Goal: Check status: Check status

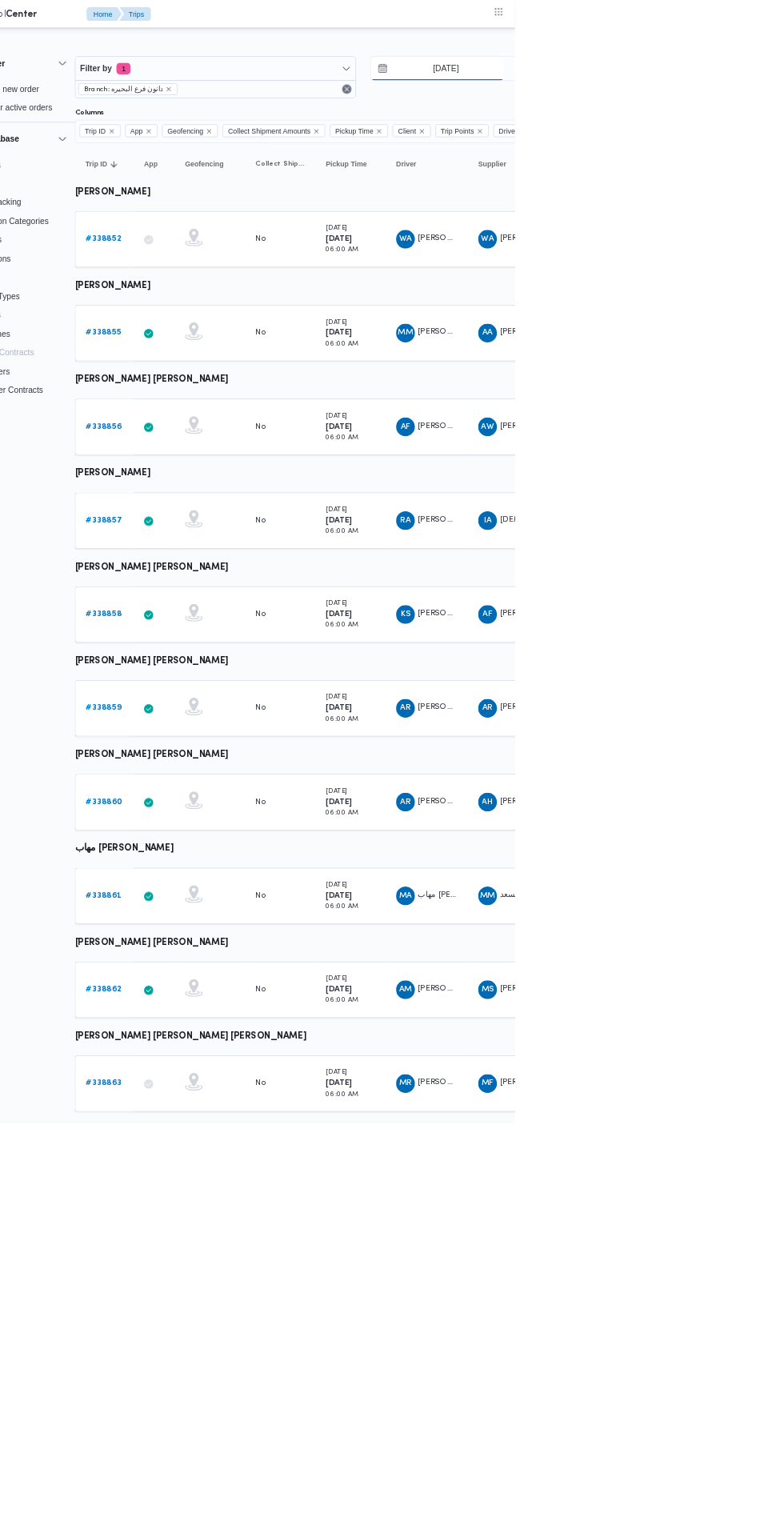
click at [737, 91] on input "22/9/2025" at bounding box center [678, 94] width 181 height 32
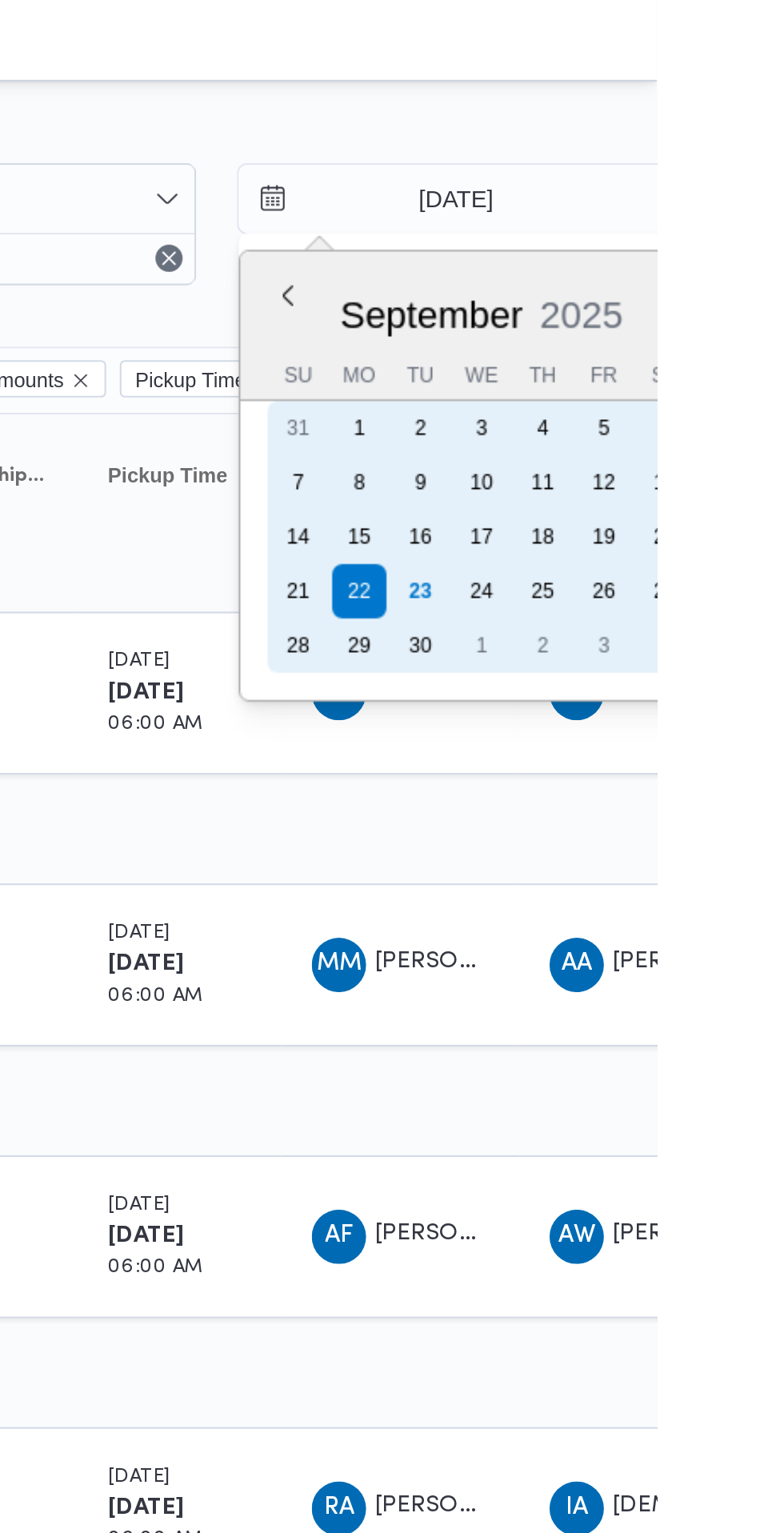
click at [668, 281] on div "23" at bounding box center [672, 278] width 26 height 26
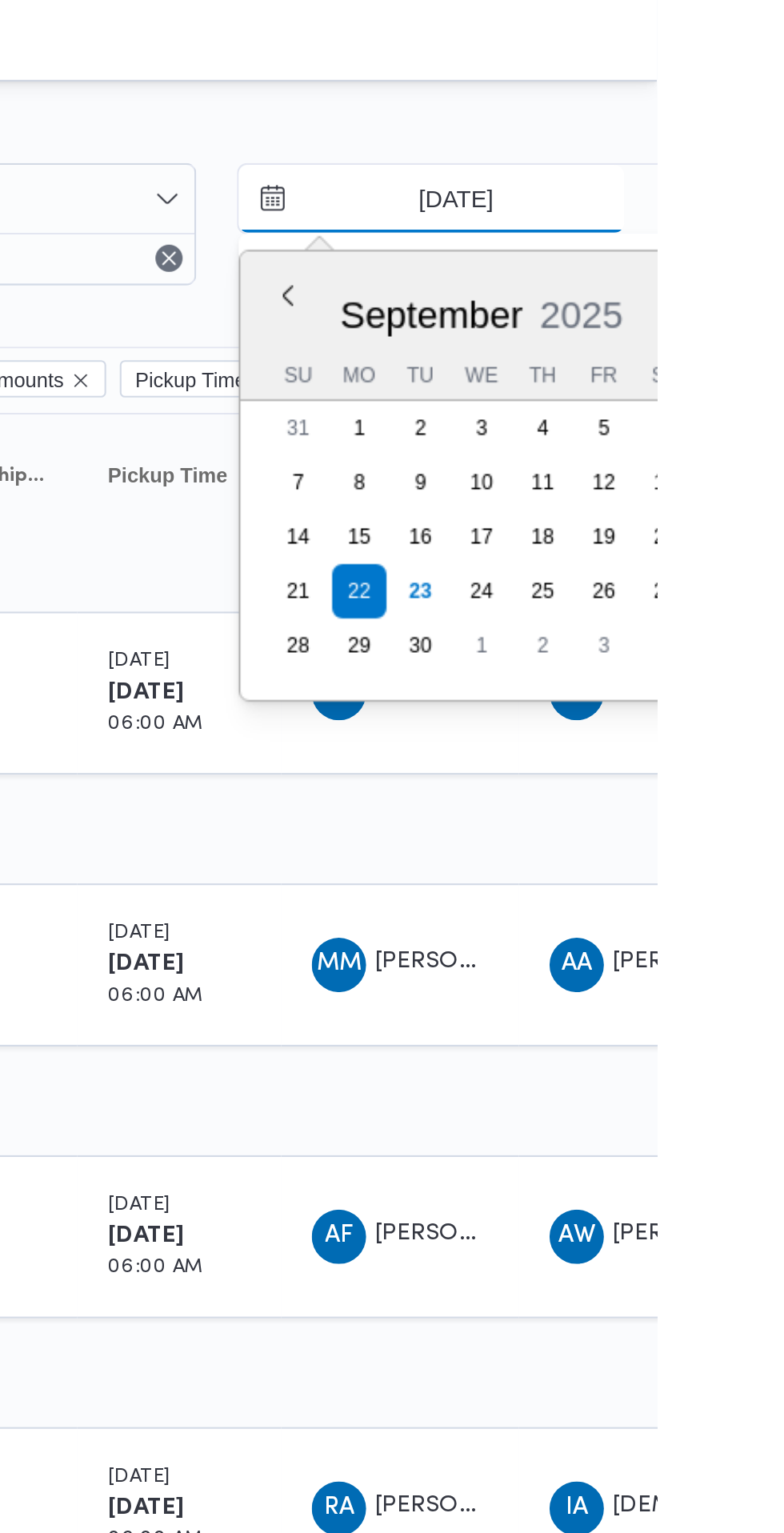
type input "[DATE]"
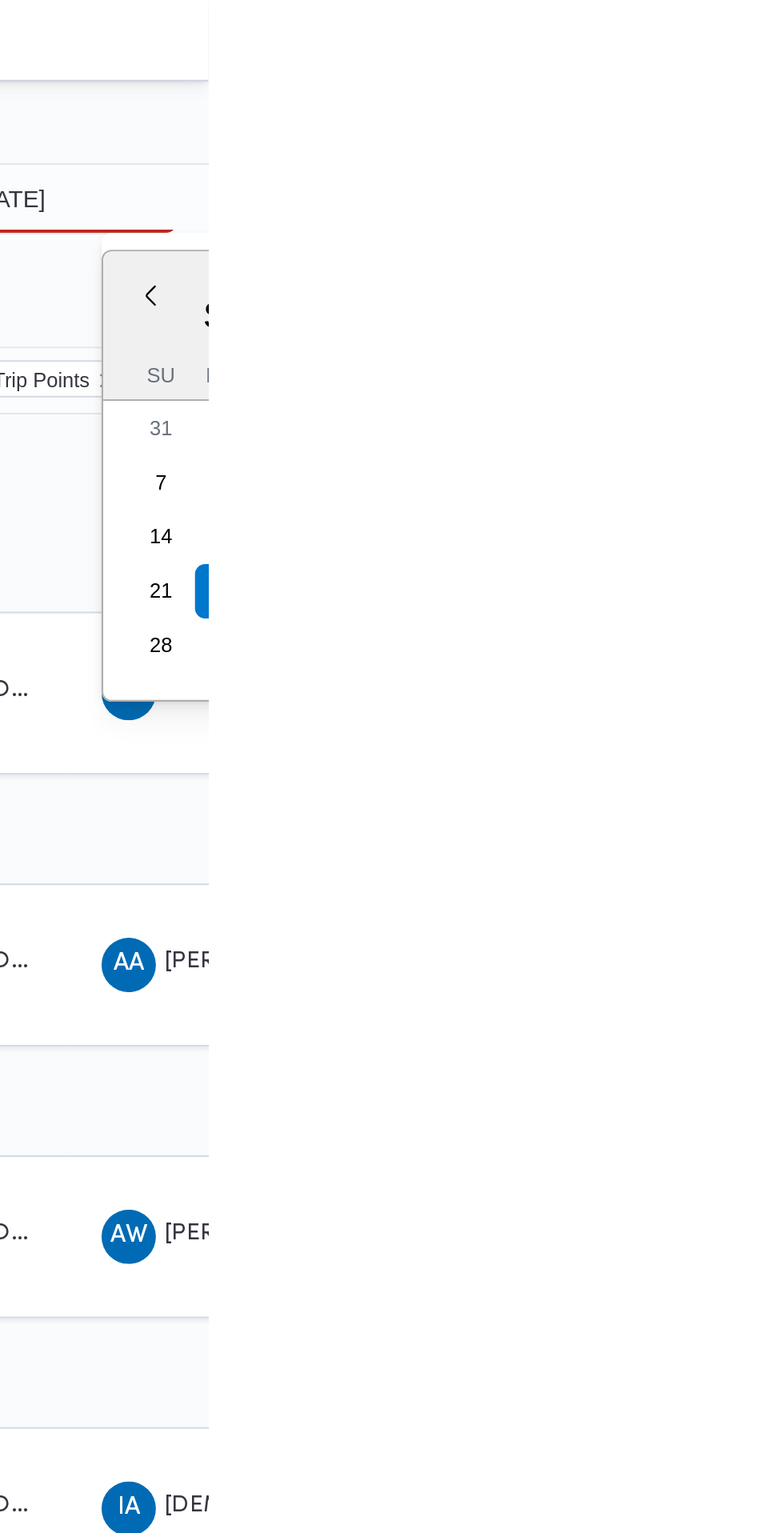
type input "[DATE]"
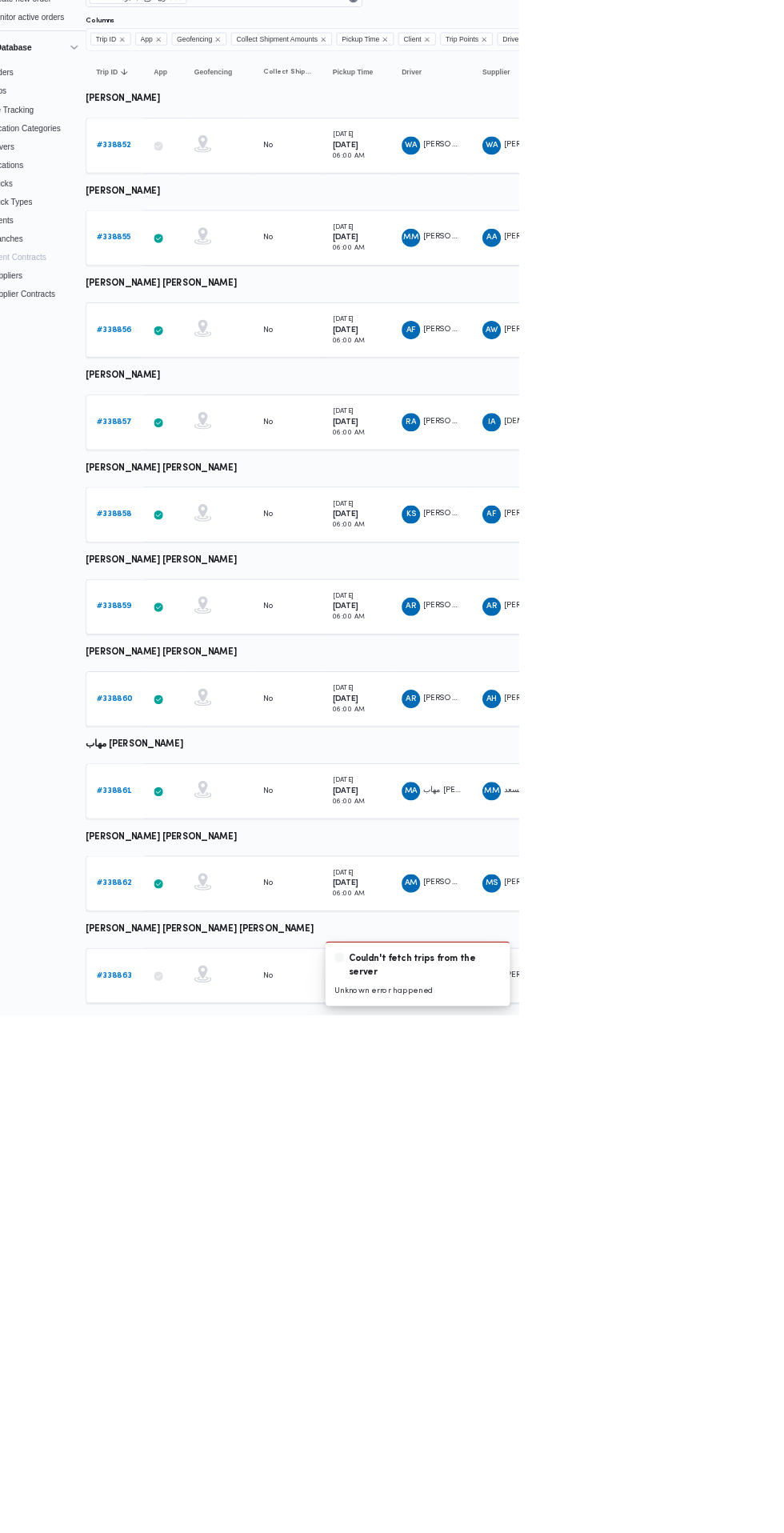
scroll to position [0, 26]
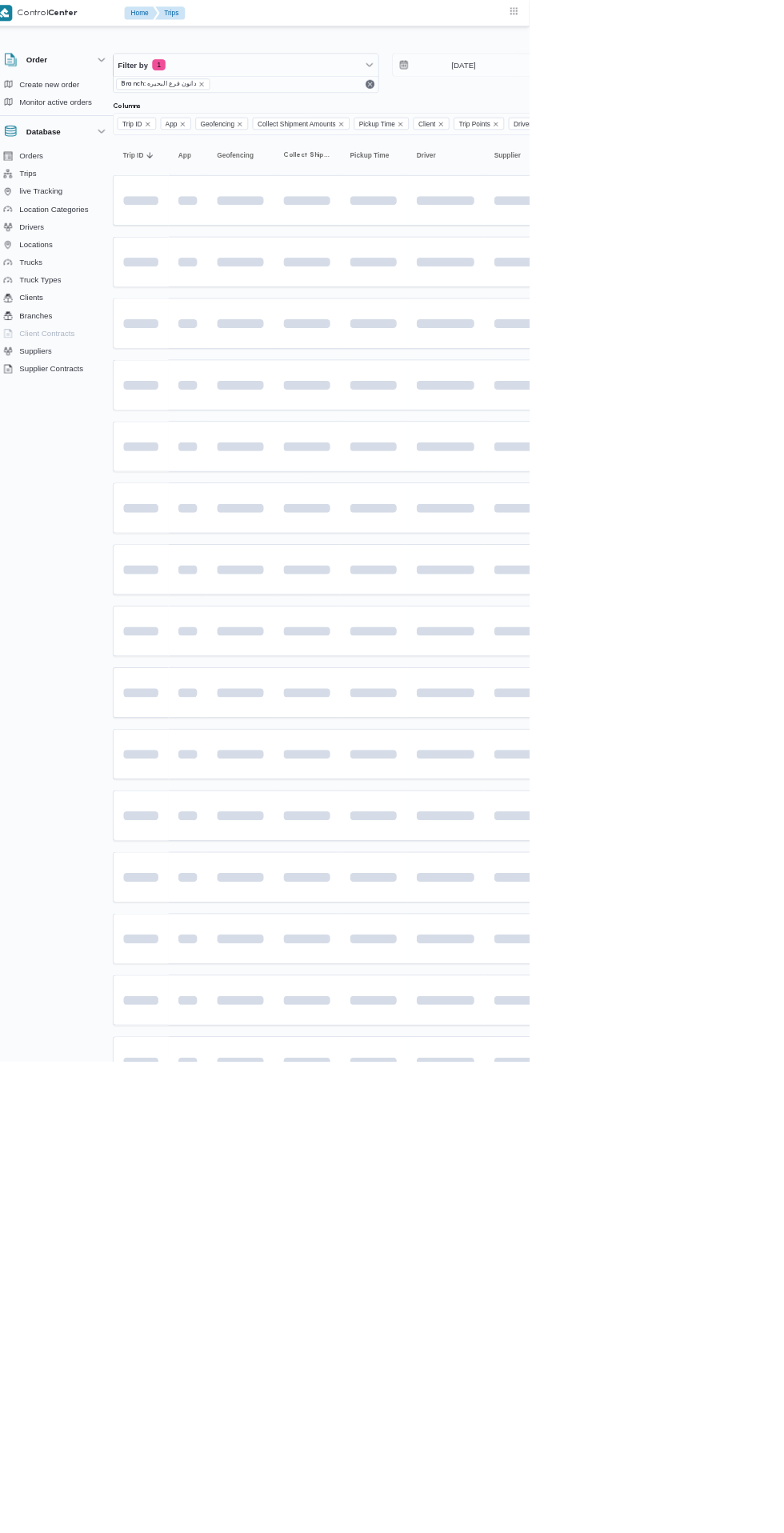
scroll to position [0, 25]
